Goal: Transaction & Acquisition: Obtain resource

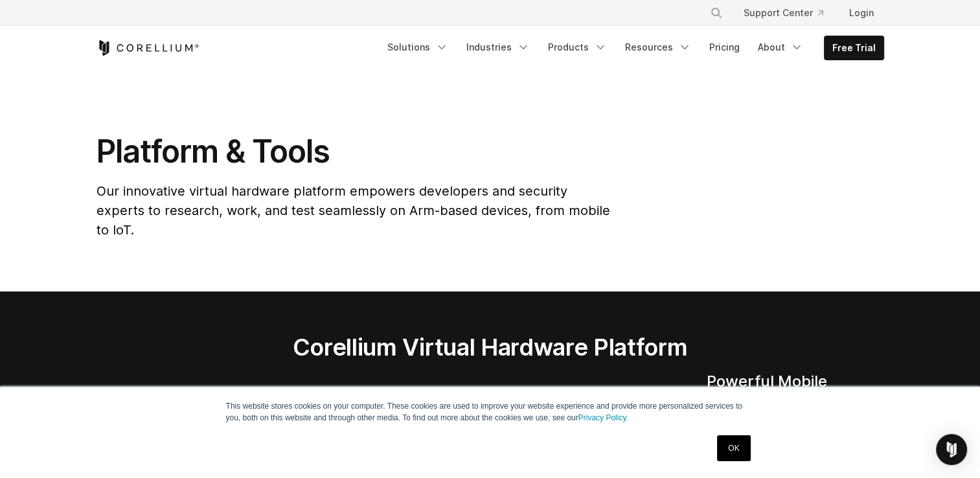
click at [25, 101] on section "Platform & Tools Our innovative virtual hardware platform empowers developers a…" at bounding box center [490, 180] width 980 height 221
click at [662, 41] on link "Resources" at bounding box center [658, 47] width 82 height 23
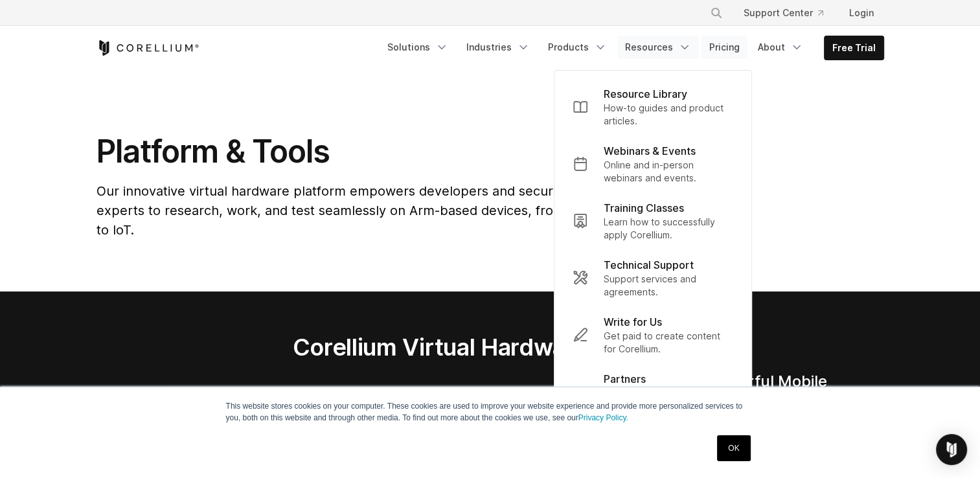
click at [736, 41] on link "Pricing" at bounding box center [724, 47] width 46 height 23
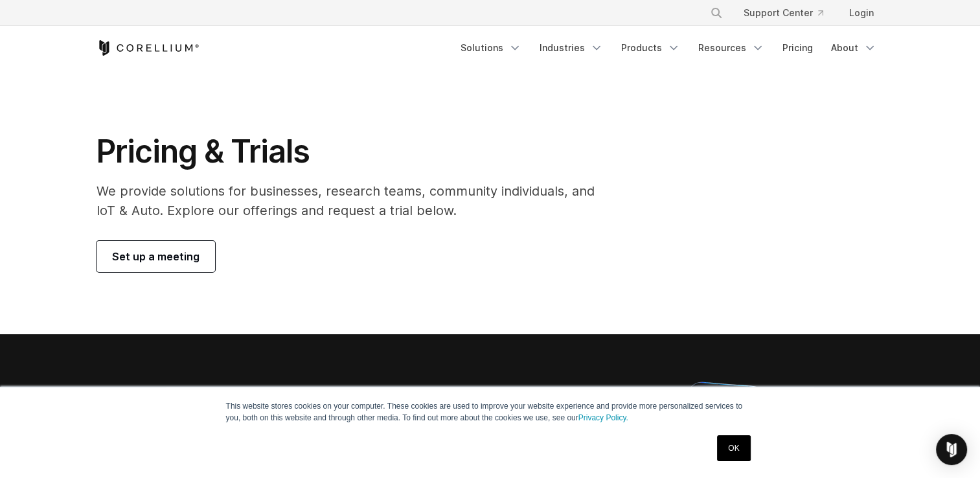
click at [20, 137] on section "Pricing & Trials We provide solutions for businesses, research teams, community…" at bounding box center [490, 202] width 980 height 264
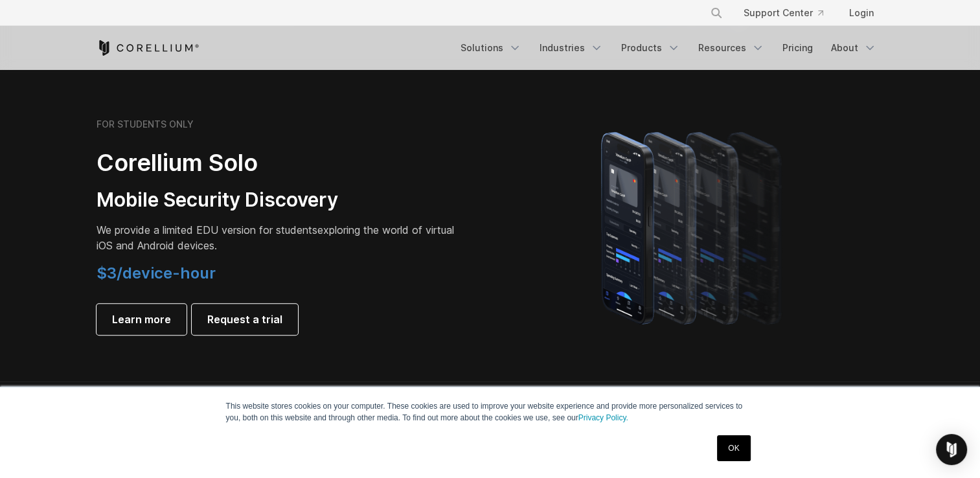
scroll to position [906, 0]
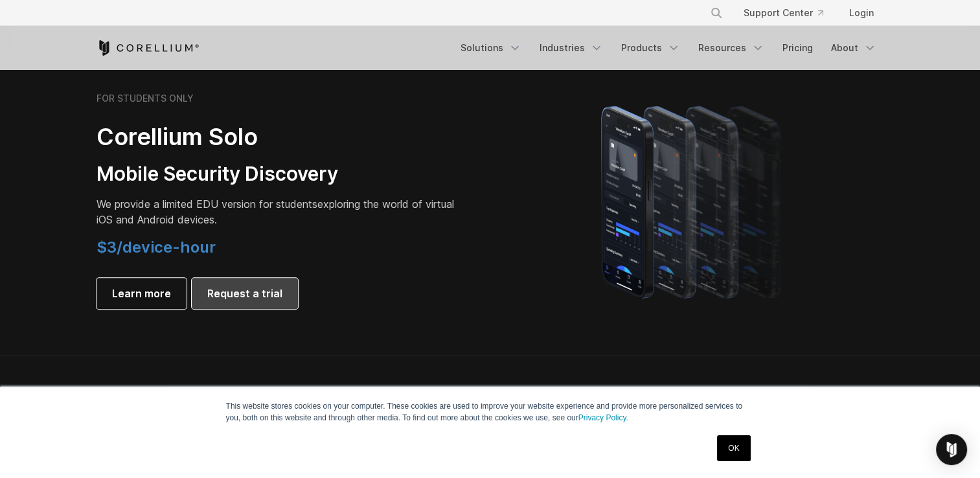
click at [221, 289] on span "Request a trial" at bounding box center [244, 294] width 75 height 16
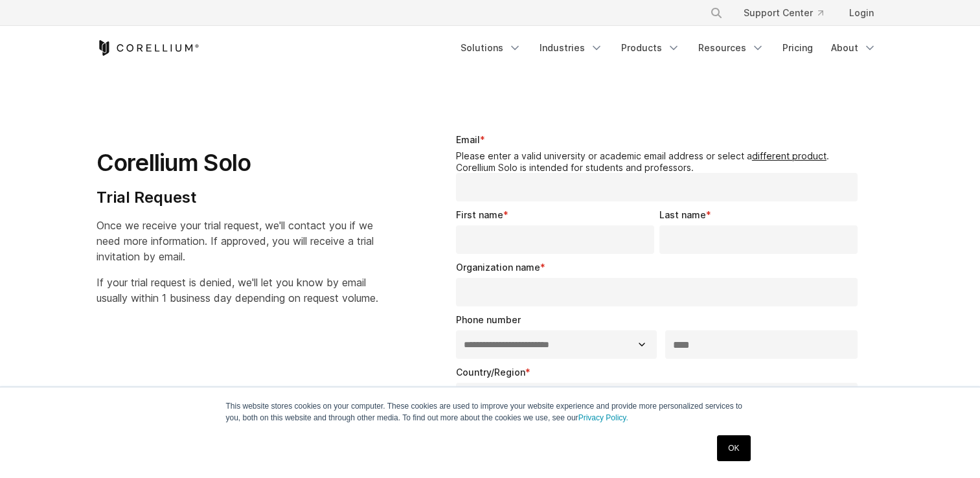
select select "**"
click at [56, 142] on section "**********" at bounding box center [490, 365] width 980 height 588
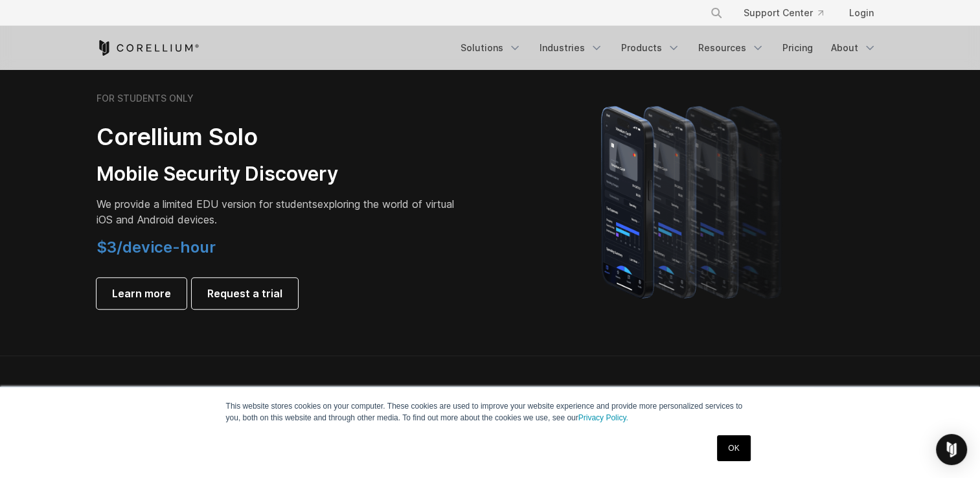
click at [41, 214] on section "FOR STUDENTS ONLY Corellium Solo Mobile Security Discovery We provide a limited…" at bounding box center [490, 200] width 980 height 309
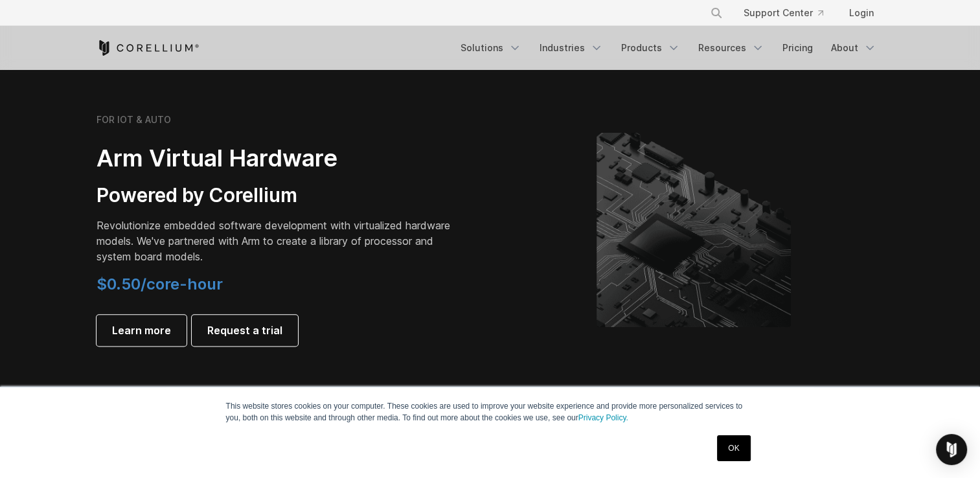
scroll to position [1502, 0]
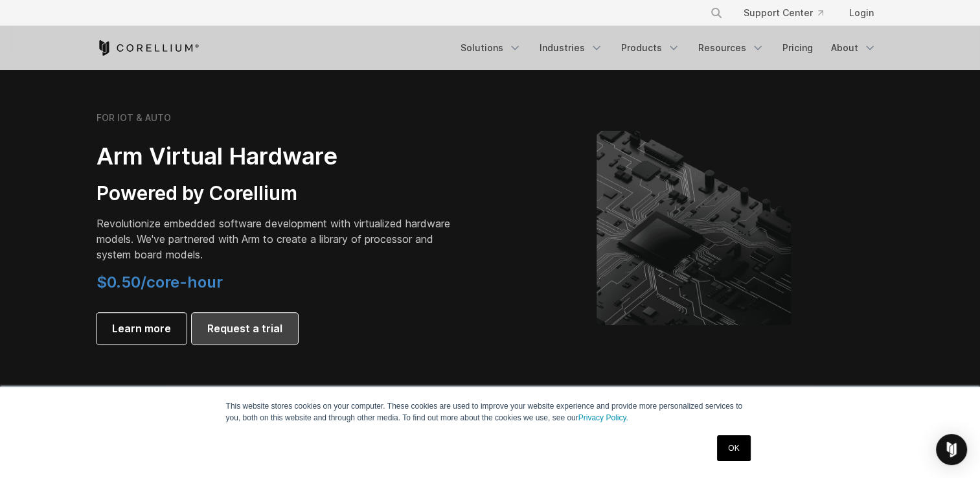
click at [249, 333] on span "Request a trial" at bounding box center [244, 328] width 75 height 16
click at [277, 38] on div "Free Trial Solutions" at bounding box center [489, 48] width 787 height 44
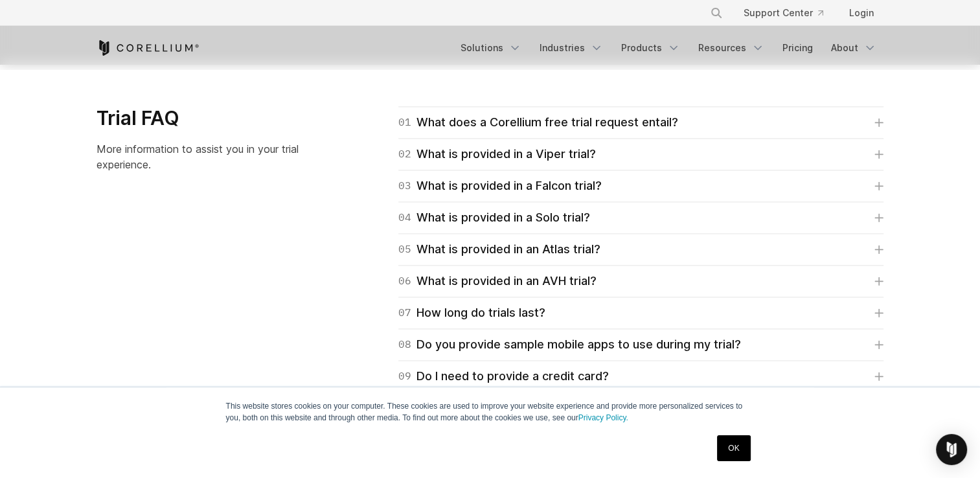
scroll to position [1891, 0]
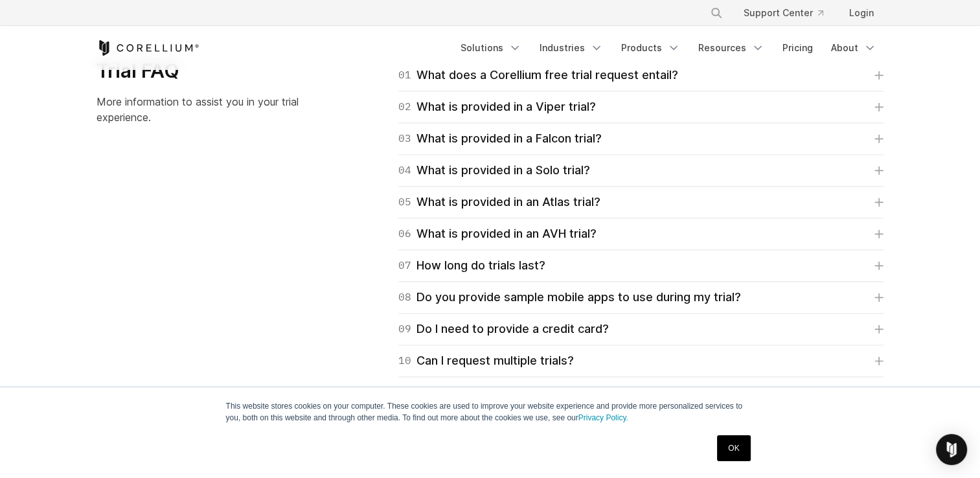
click at [357, 221] on div "01 What does a Corellium free trial request entail? For Falcon, Viper, and Atla…" at bounding box center [625, 249] width 542 height 381
click at [343, 181] on div "Trial FAQ More information to assist you in your trial experience. 01 What does…" at bounding box center [490, 249] width 813 height 381
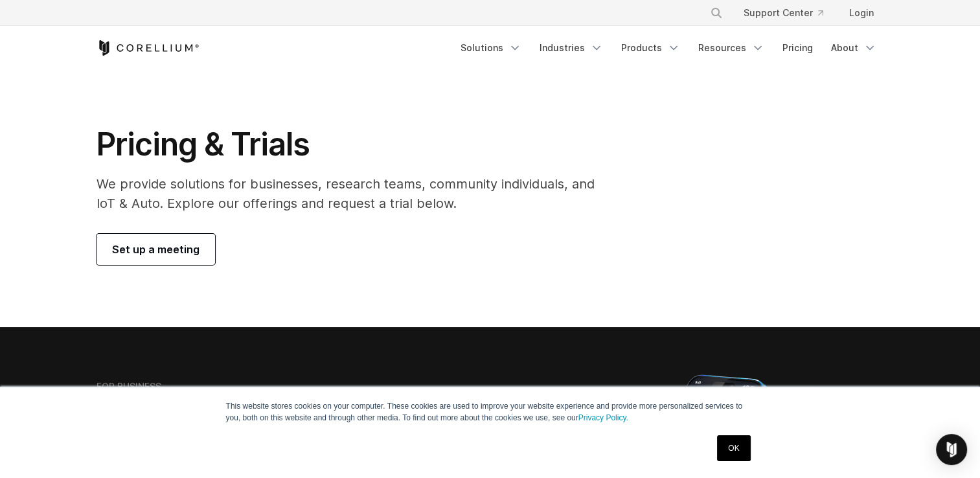
scroll to position [0, 0]
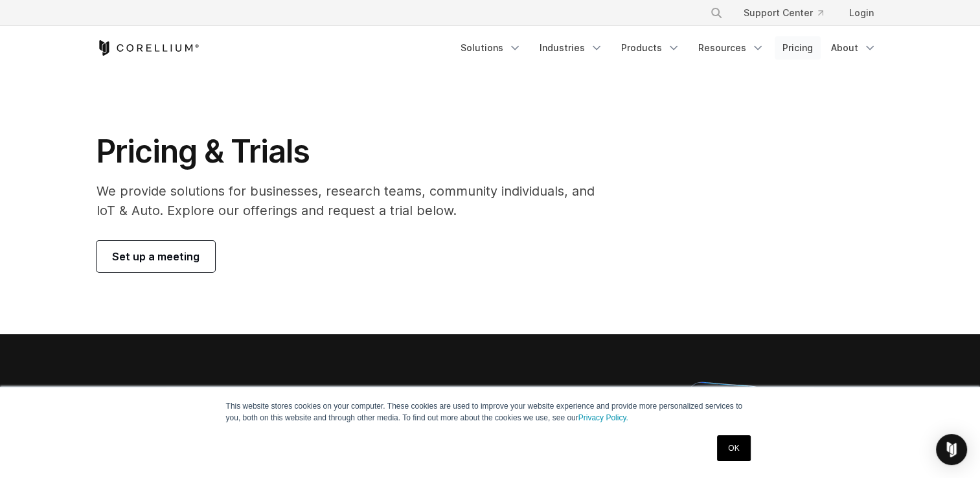
click at [792, 45] on link "Pricing" at bounding box center [797, 47] width 46 height 23
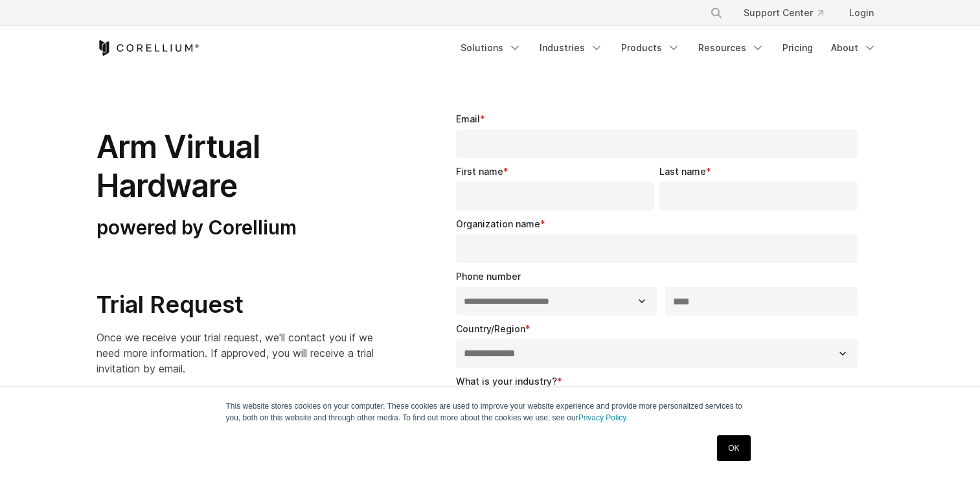
select select "**"
click at [73, 153] on section "**********" at bounding box center [490, 422] width 980 height 702
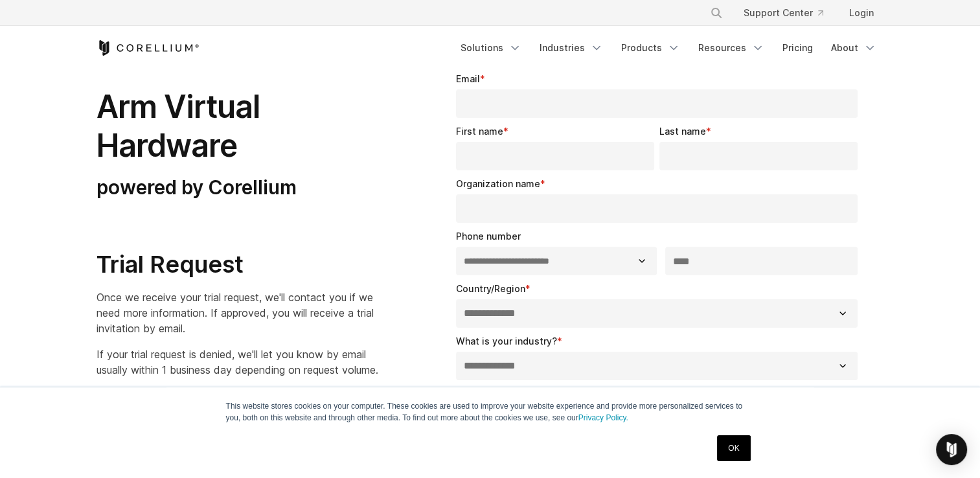
scroll to position [26, 0]
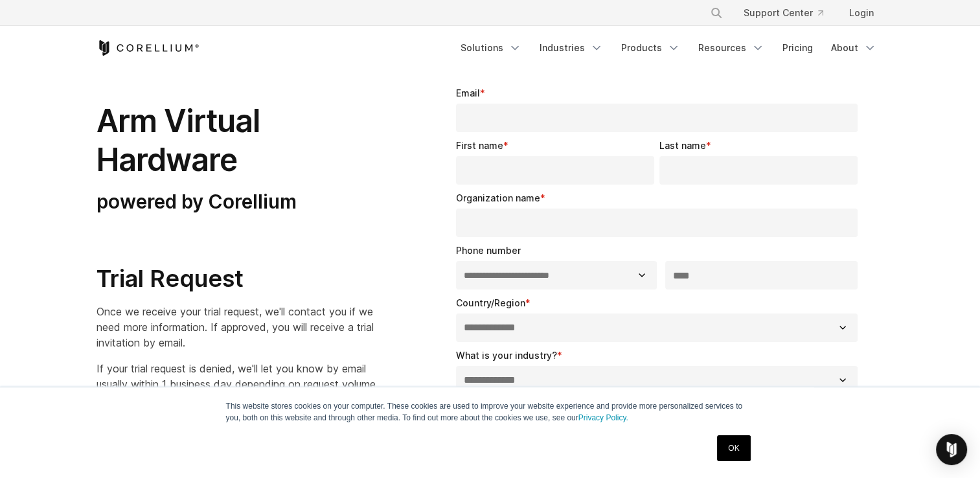
click at [147, 128] on h1 "Arm Virtual Hardware" at bounding box center [237, 141] width 282 height 78
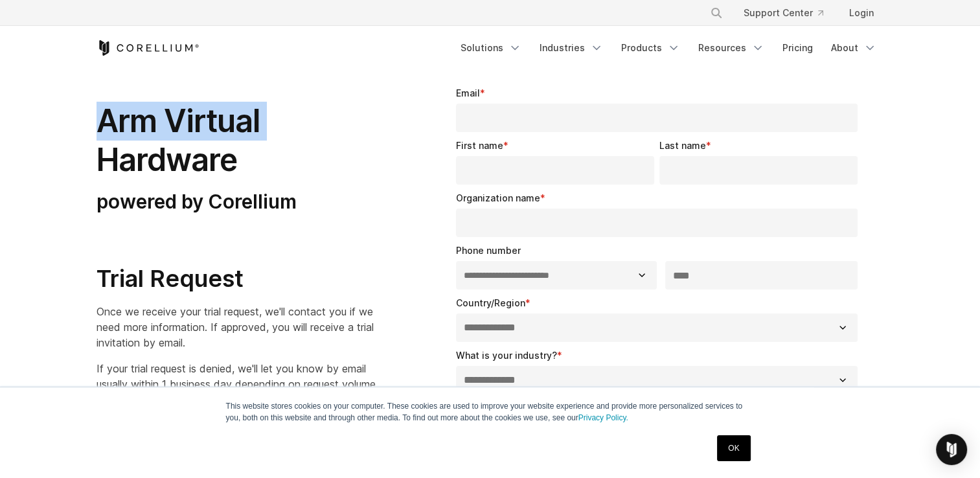
click at [147, 128] on h1 "Arm Virtual Hardware" at bounding box center [237, 141] width 282 height 78
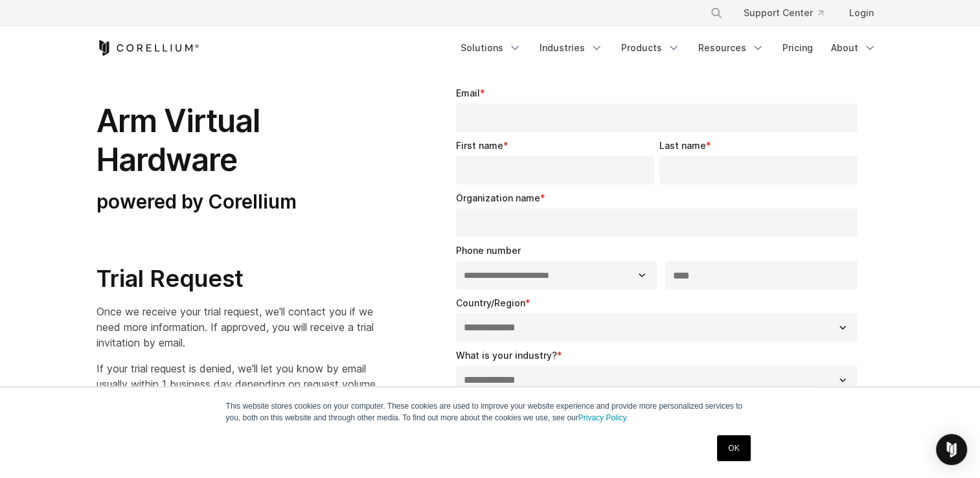
drag, startPoint x: 147, startPoint y: 128, endPoint x: 148, endPoint y: 156, distance: 27.9
click at [148, 156] on h1 "Arm Virtual Hardware" at bounding box center [237, 141] width 282 height 78
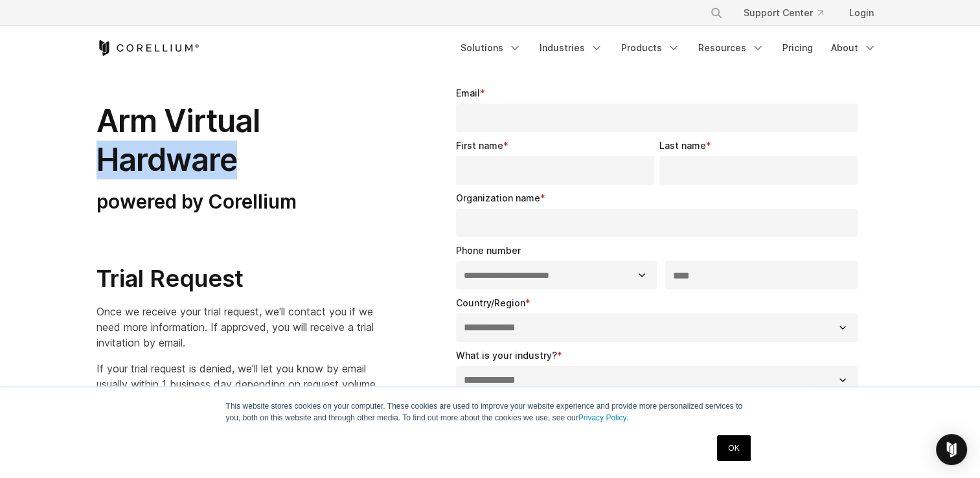
click at [148, 156] on h1 "Arm Virtual Hardware" at bounding box center [237, 141] width 282 height 78
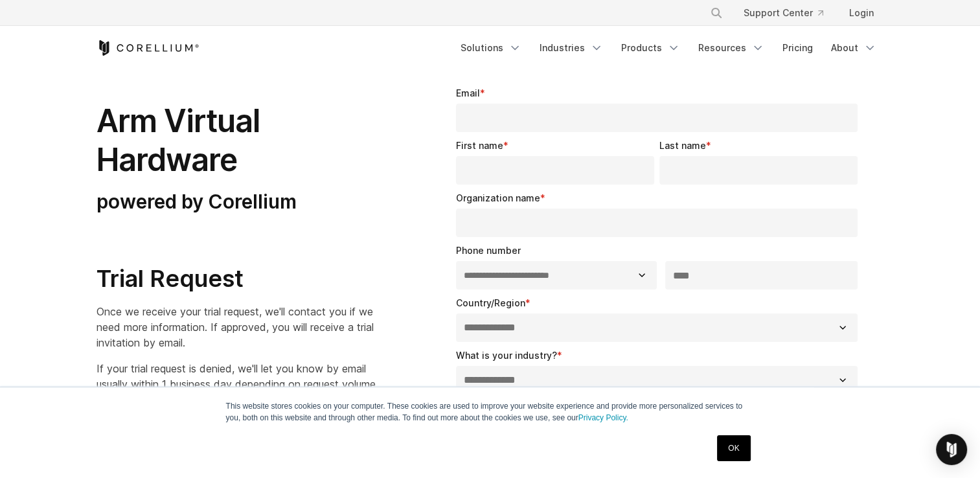
drag, startPoint x: 148, startPoint y: 156, endPoint x: 103, endPoint y: 123, distance: 56.1
click at [103, 123] on h1 "Arm Virtual Hardware" at bounding box center [237, 141] width 282 height 78
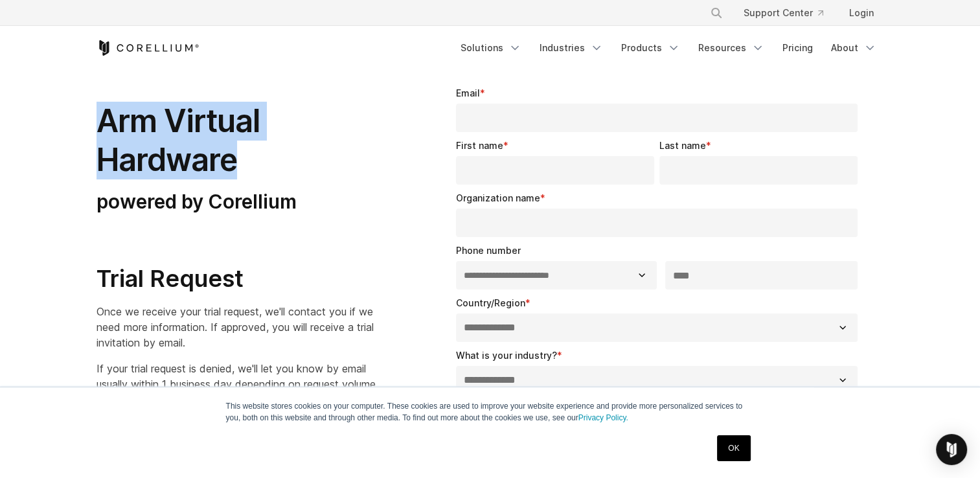
drag, startPoint x: 103, startPoint y: 123, endPoint x: 221, endPoint y: 153, distance: 122.3
click at [221, 153] on h1 "Arm Virtual Hardware" at bounding box center [237, 141] width 282 height 78
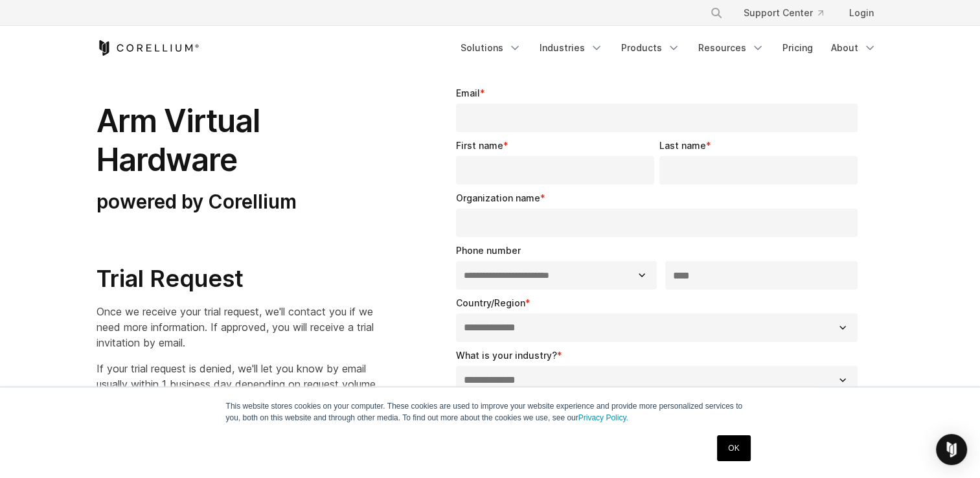
drag, startPoint x: 221, startPoint y: 153, endPoint x: 197, endPoint y: 207, distance: 58.8
click at [197, 207] on h3 "powered by Corellium" at bounding box center [237, 202] width 282 height 25
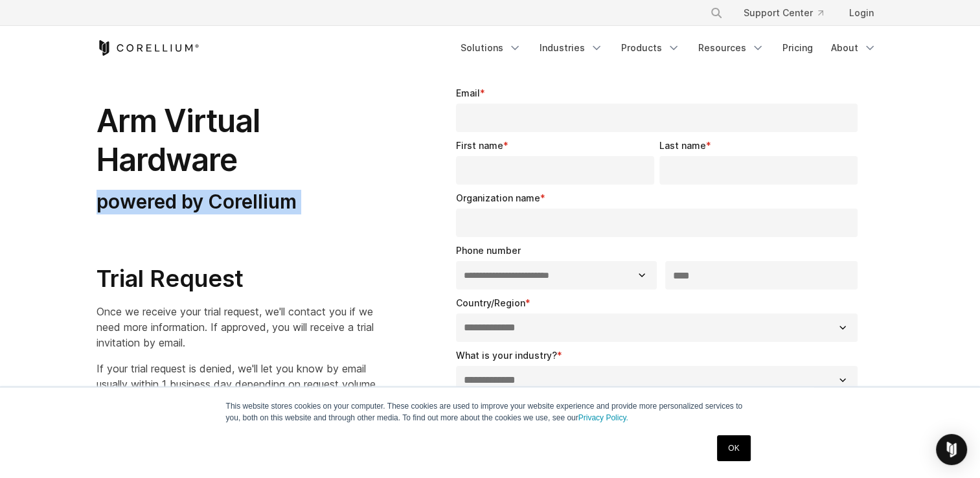
click at [197, 207] on h3 "powered by Corellium" at bounding box center [237, 202] width 282 height 25
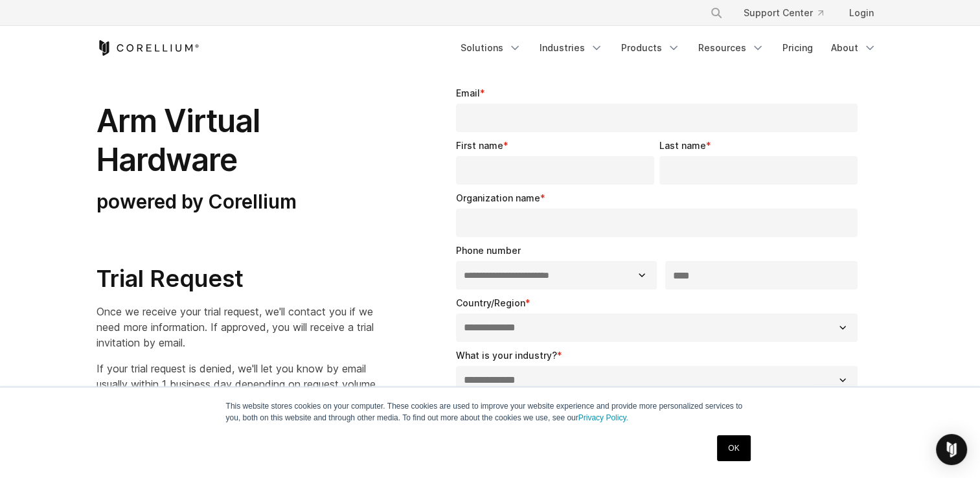
drag, startPoint x: 197, startPoint y: 207, endPoint x: 176, endPoint y: 284, distance: 80.0
click at [176, 284] on h2 "Trial Request" at bounding box center [237, 278] width 282 height 29
drag, startPoint x: 176, startPoint y: 284, endPoint x: 104, endPoint y: 242, distance: 84.2
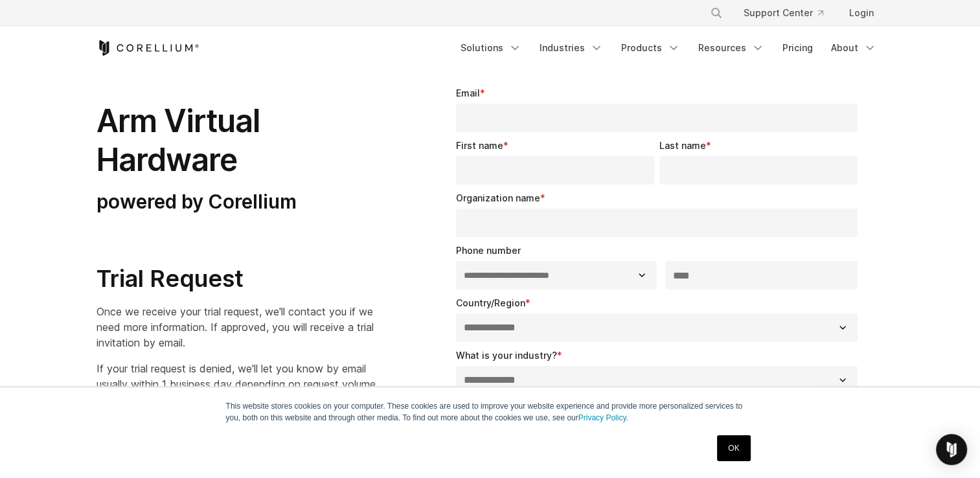
click at [104, 242] on h2 at bounding box center [237, 239] width 282 height 29
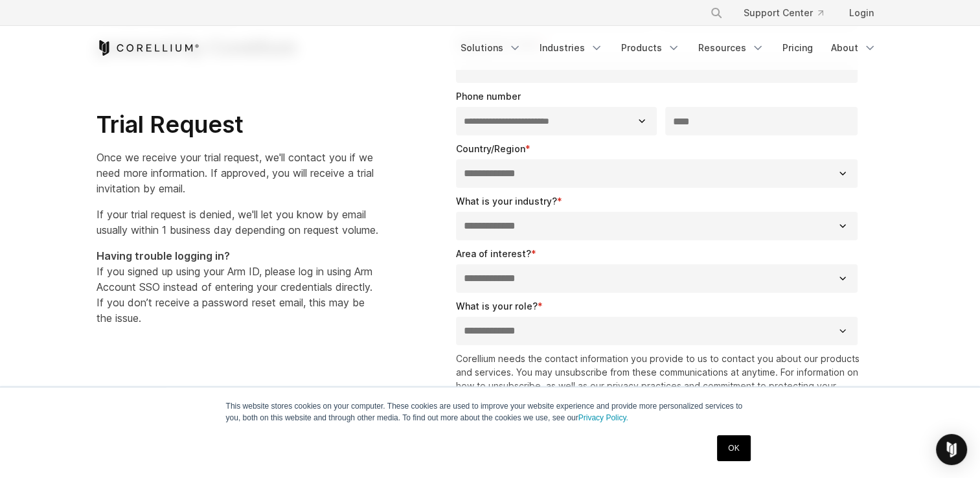
scroll to position [181, 0]
click at [79, 221] on section "**********" at bounding box center [490, 240] width 980 height 702
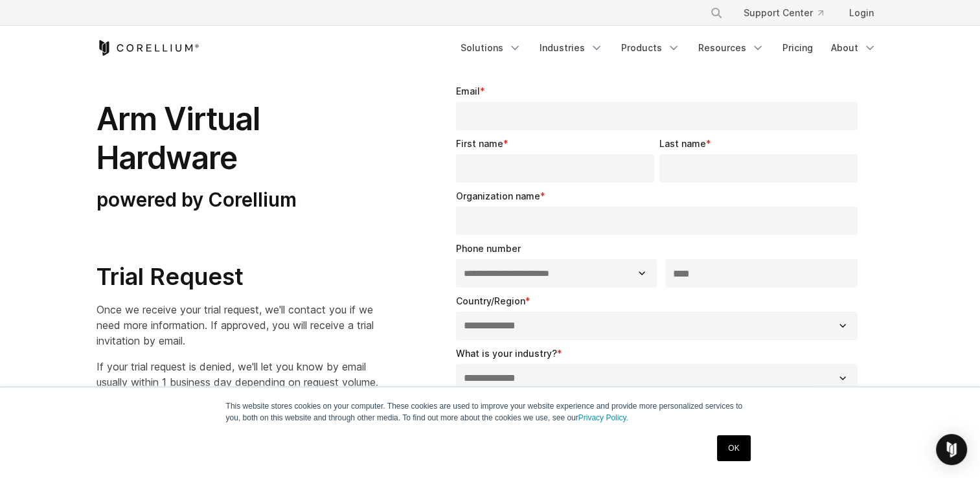
scroll to position [0, 0]
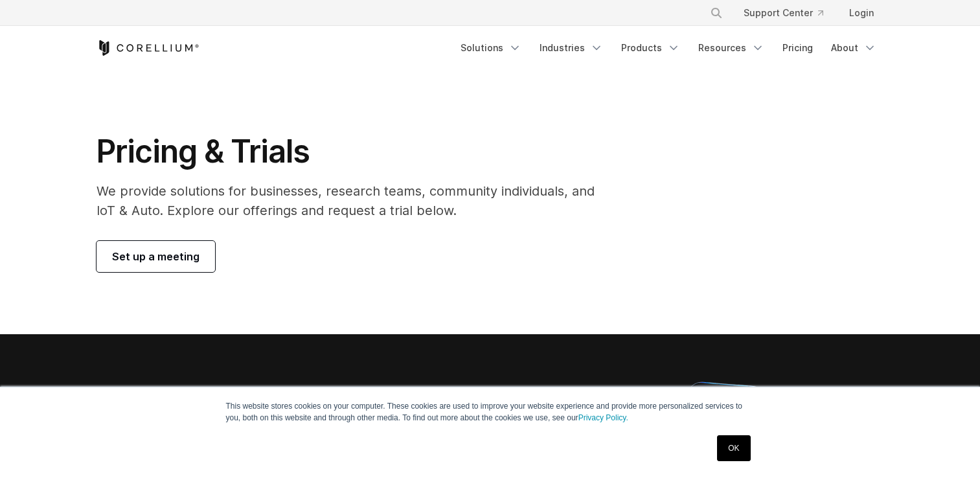
click at [5, 100] on section "Pricing & Trials We provide solutions for businesses, research teams, community…" at bounding box center [490, 202] width 980 height 264
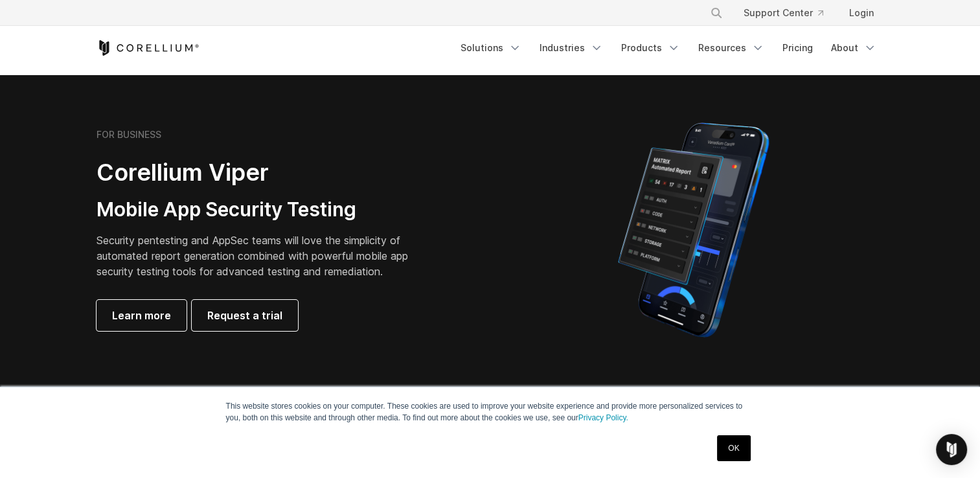
scroll to position [285, 0]
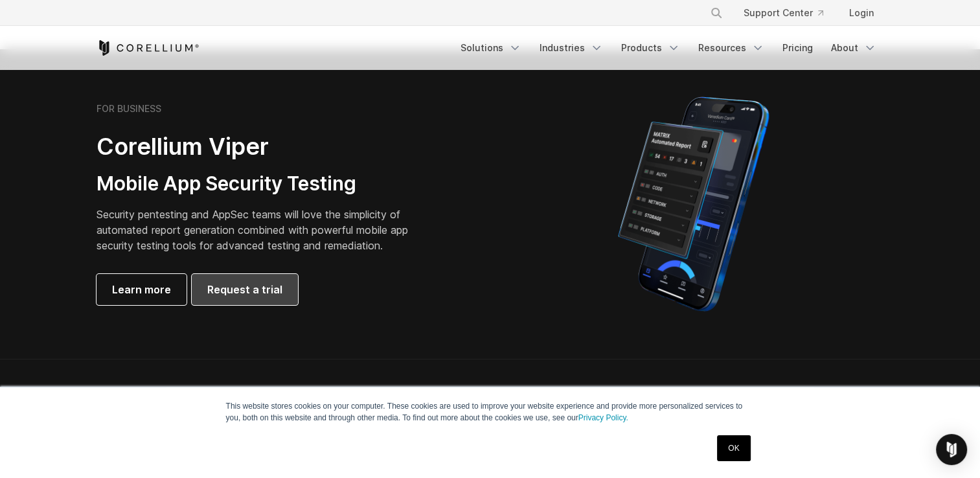
click at [210, 284] on span "Request a trial" at bounding box center [244, 290] width 75 height 16
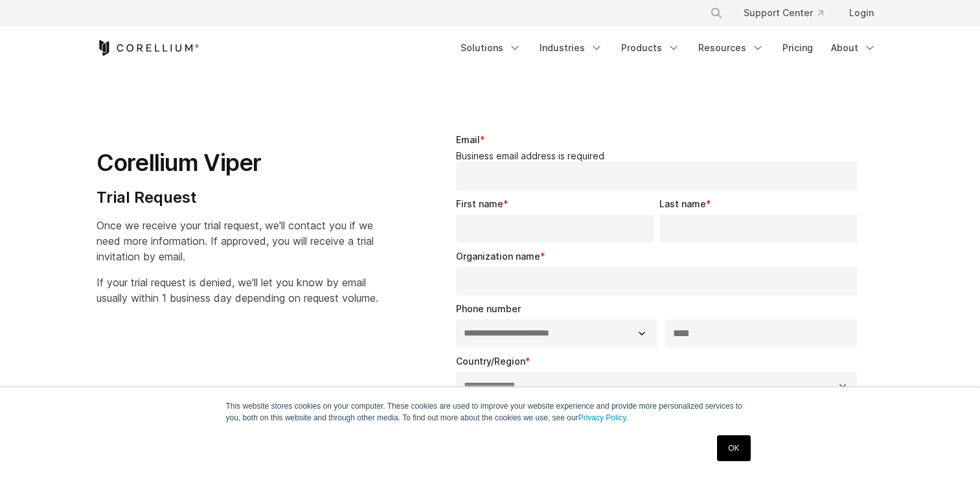
select select "**"
click at [58, 177] on section "**********" at bounding box center [490, 464] width 980 height 787
click at [368, 87] on section "**********" at bounding box center [490, 464] width 980 height 787
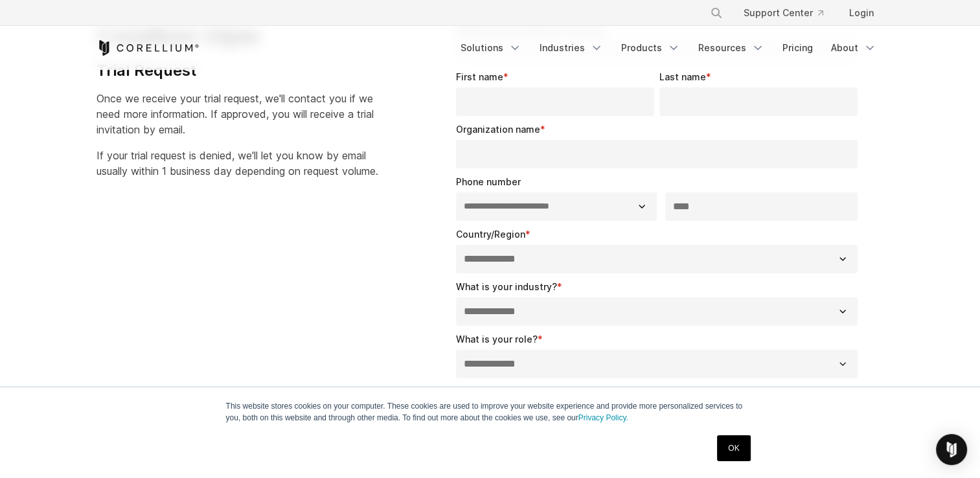
scroll to position [129, 0]
